Goal: Find specific page/section: Find specific page/section

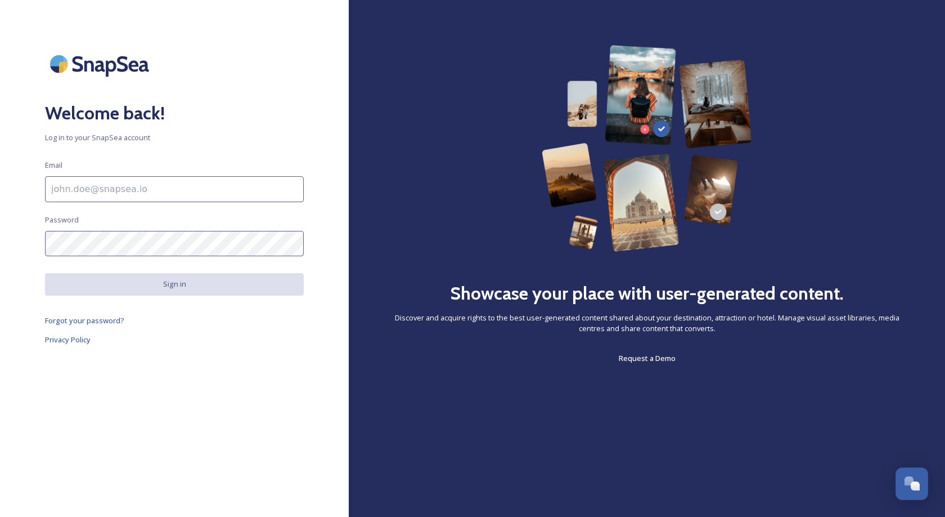
click at [149, 199] on input at bounding box center [174, 189] width 259 height 26
type input "[EMAIL_ADDRESS][DOMAIN_NAME]"
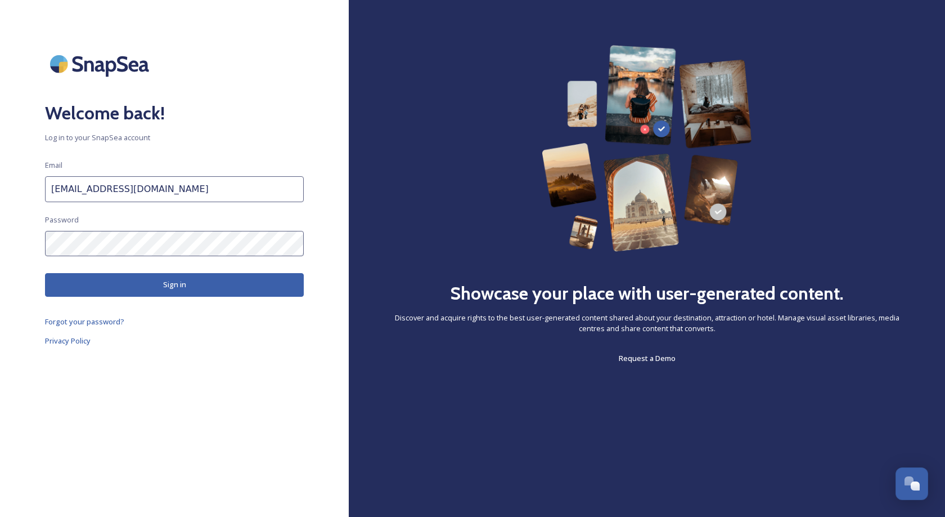
click at [151, 304] on div "Welcome back! Log in to your SnapSea account Email [EMAIL_ADDRESS][DOMAIN_NAME]…" at bounding box center [174, 258] width 349 height 426
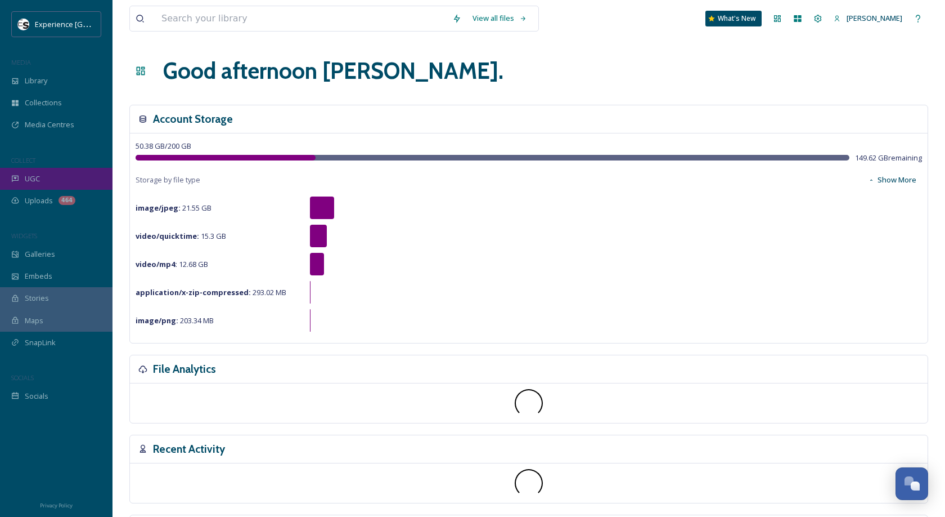
click at [26, 174] on span "UGC" at bounding box center [32, 178] width 15 height 11
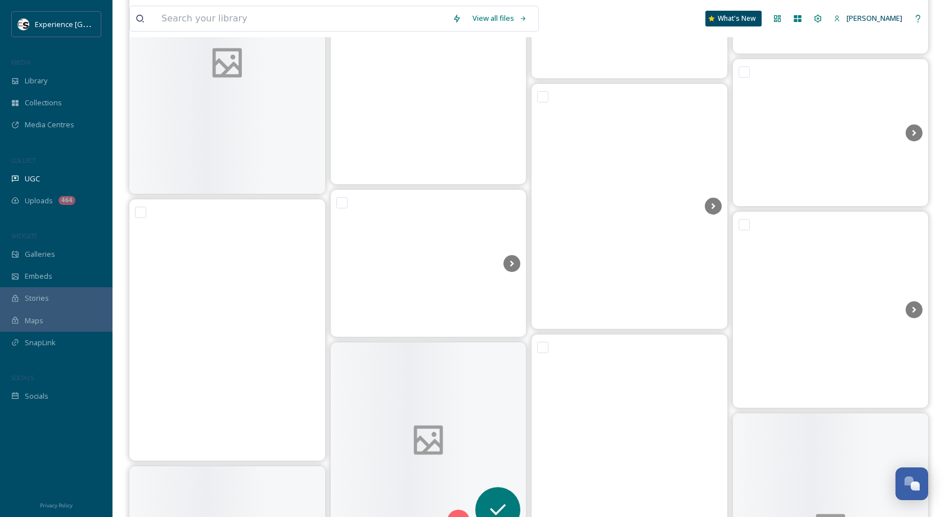
scroll to position [3430, 0]
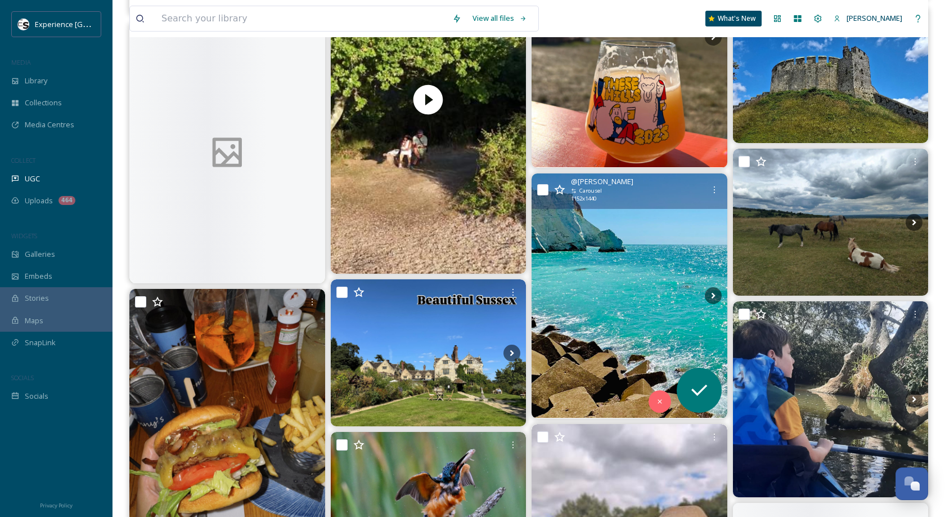
click at [632, 260] on img at bounding box center [630, 295] width 196 height 244
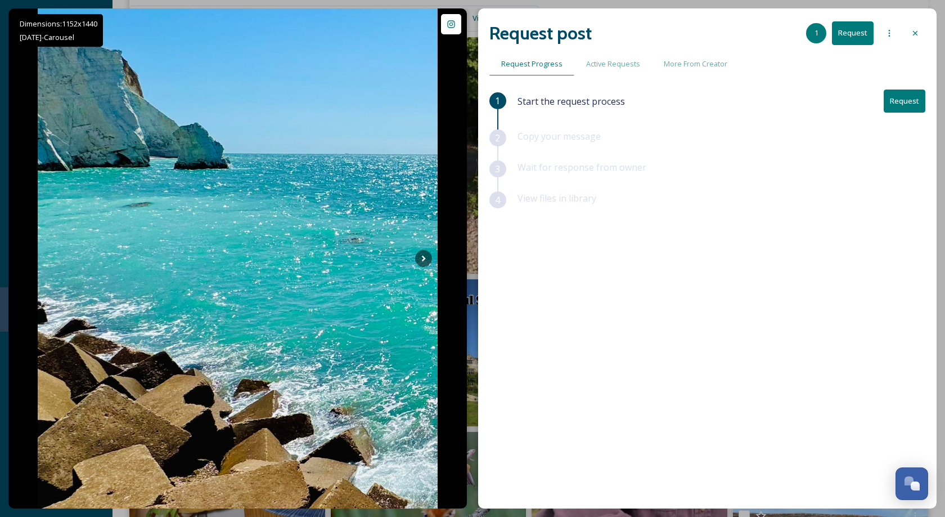
click at [921, 31] on div at bounding box center [915, 33] width 20 height 20
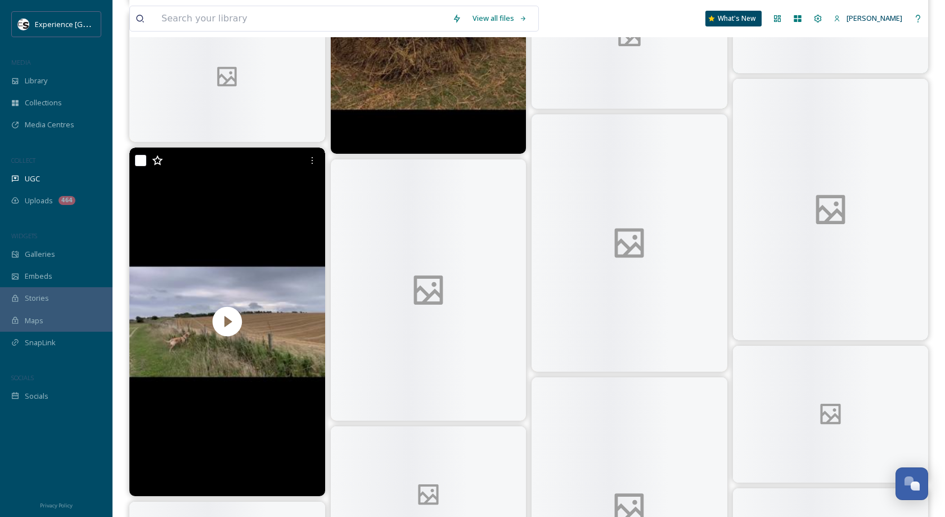
scroll to position [7787, 0]
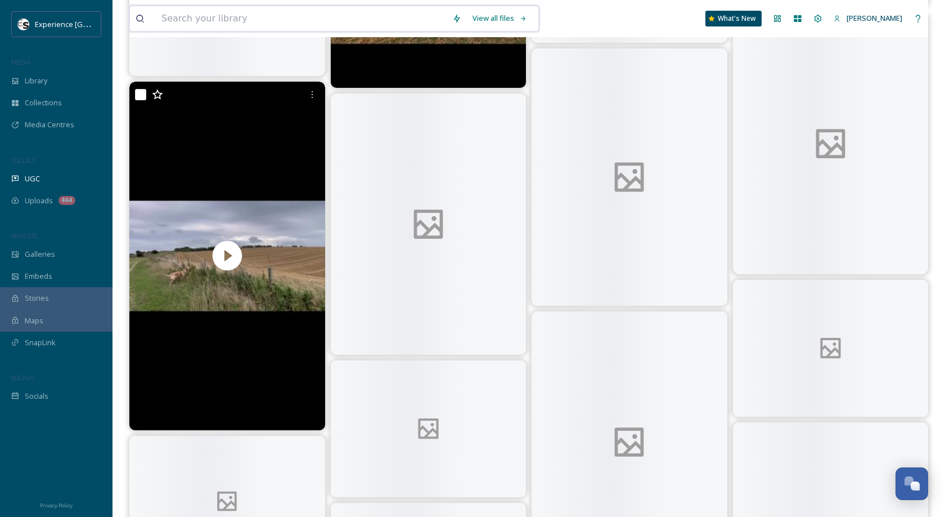
click at [362, 25] on input at bounding box center [301, 18] width 291 height 25
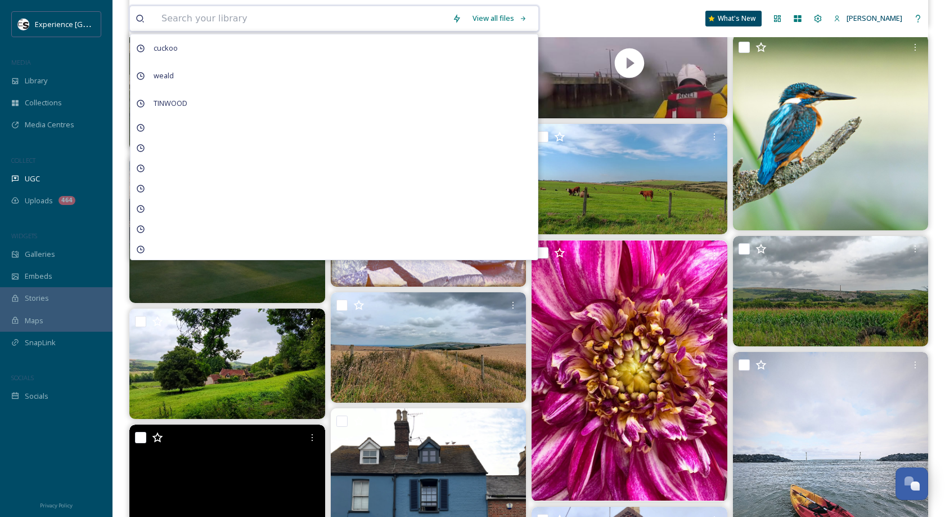
scroll to position [5356, 0]
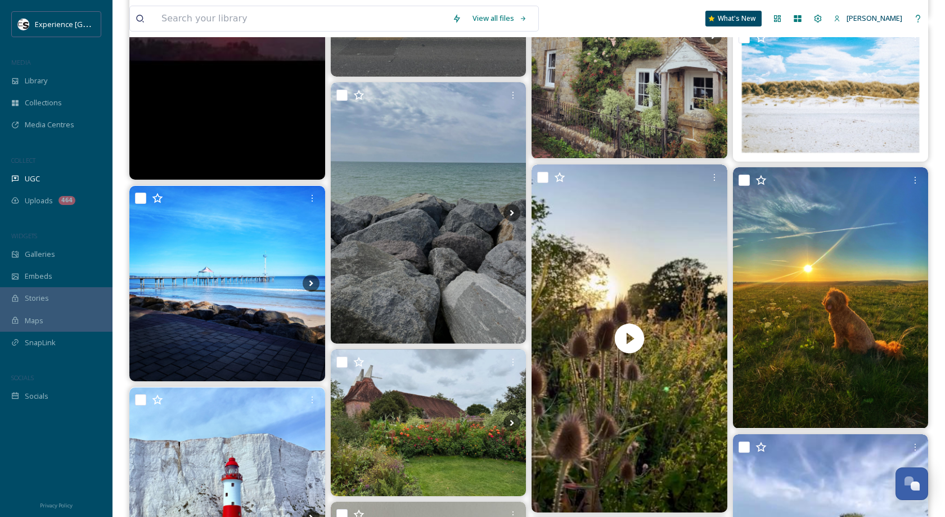
scroll to position [5616, 0]
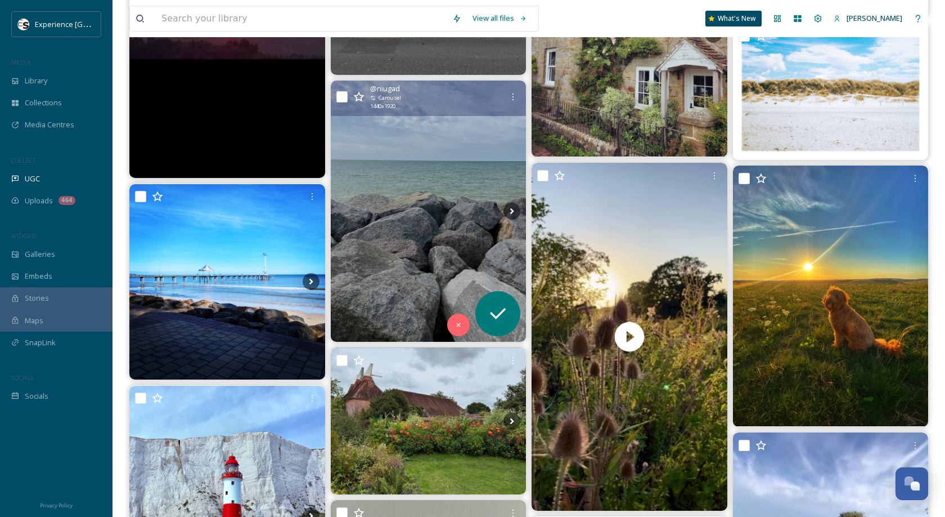
click at [365, 250] on img at bounding box center [429, 210] width 196 height 261
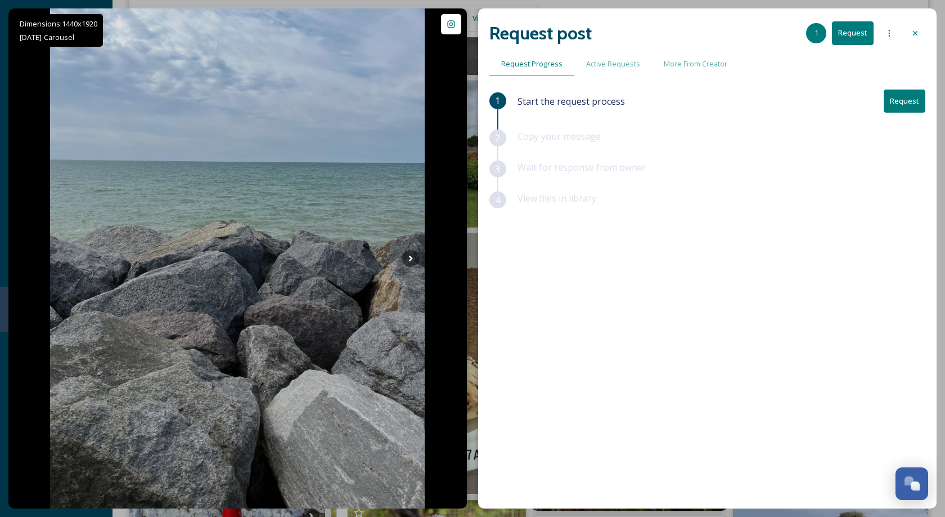
click at [917, 31] on icon at bounding box center [915, 33] width 9 height 9
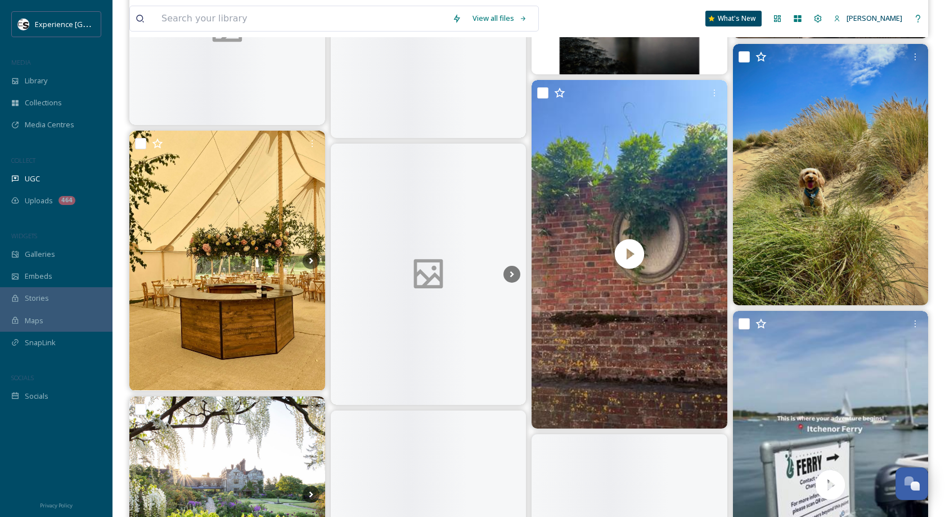
scroll to position [9925, 0]
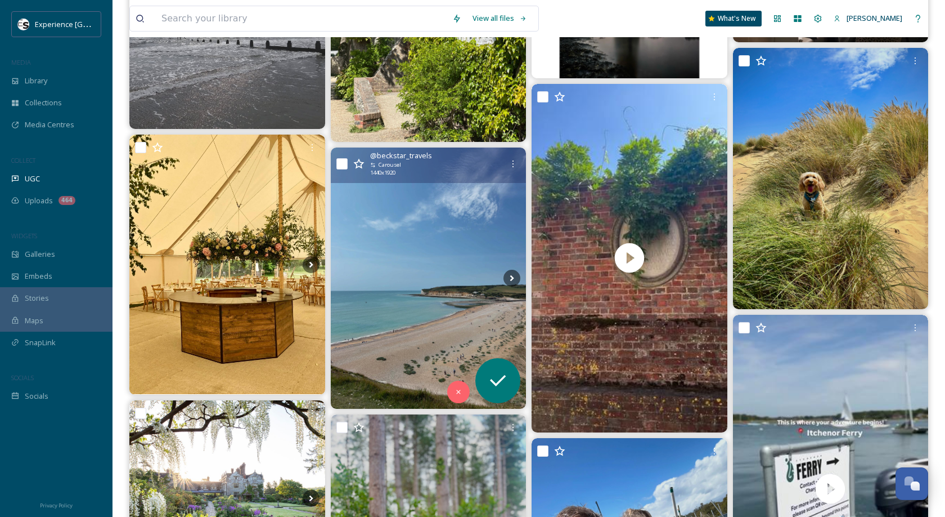
click at [482, 230] on img at bounding box center [429, 277] width 196 height 261
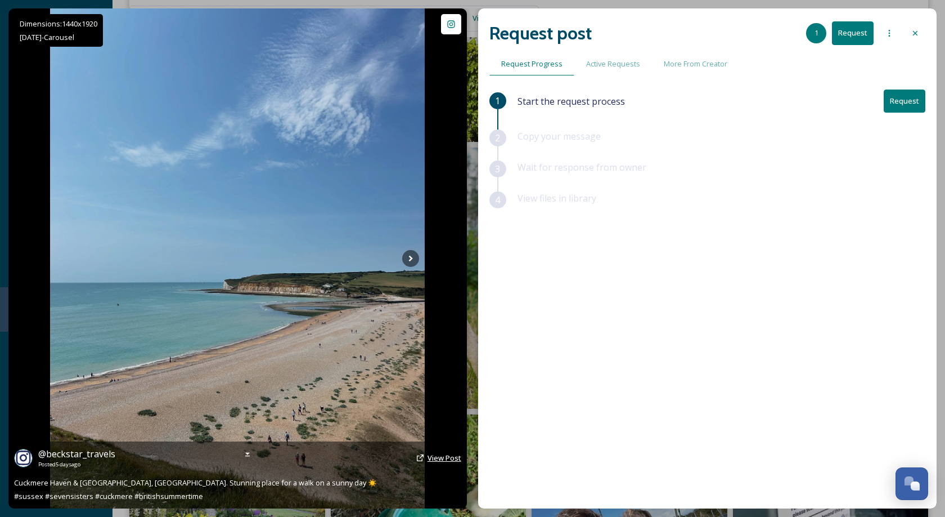
click at [432, 456] on span "View Post" at bounding box center [445, 457] width 34 height 10
